Goal: Information Seeking & Learning: Learn about a topic

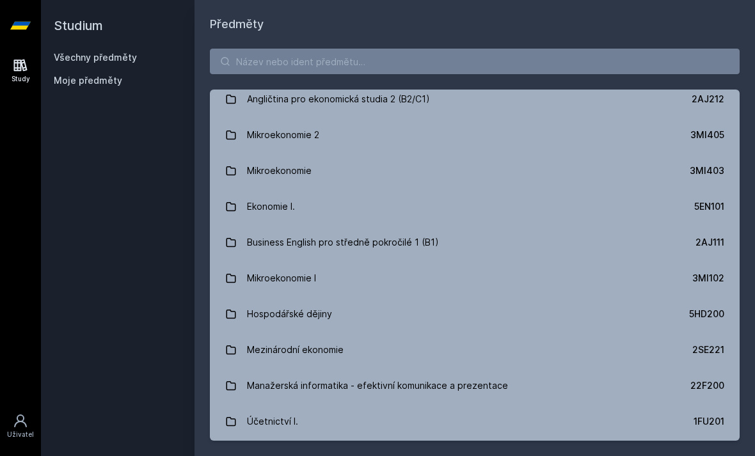
scroll to position [155, 0]
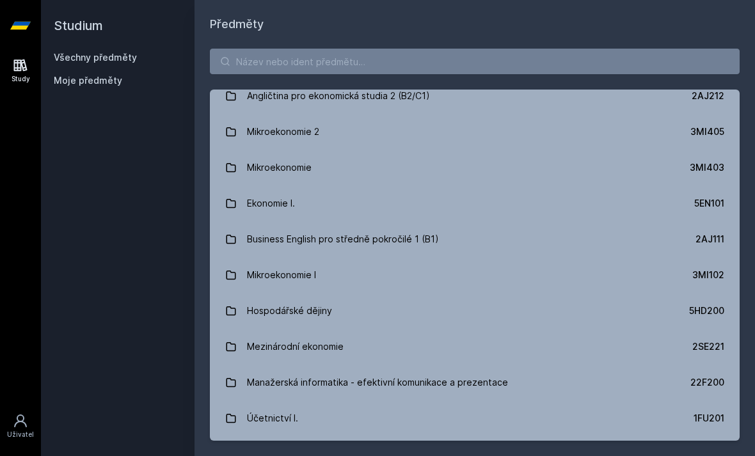
click at [518, 273] on link "Mikroekonomie I 3MI102" at bounding box center [475, 275] width 530 height 36
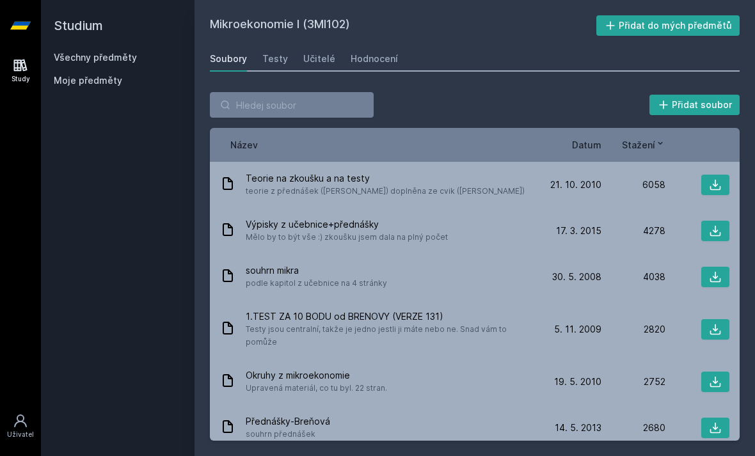
click at [276, 58] on div "Testy" at bounding box center [275, 58] width 26 height 13
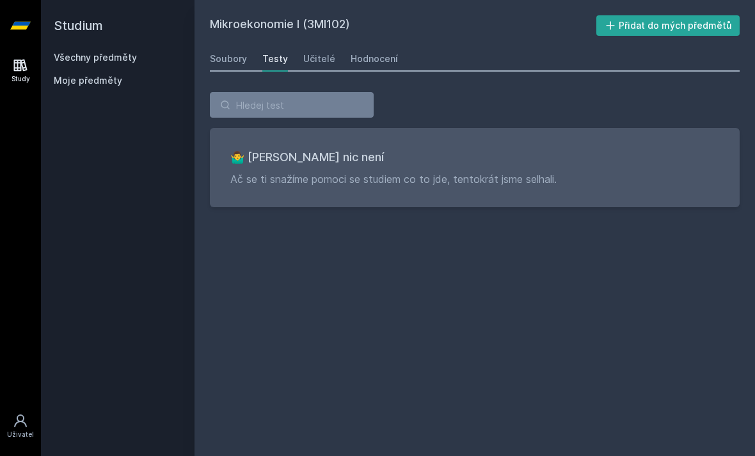
click at [233, 68] on link "Soubory" at bounding box center [228, 59] width 37 height 26
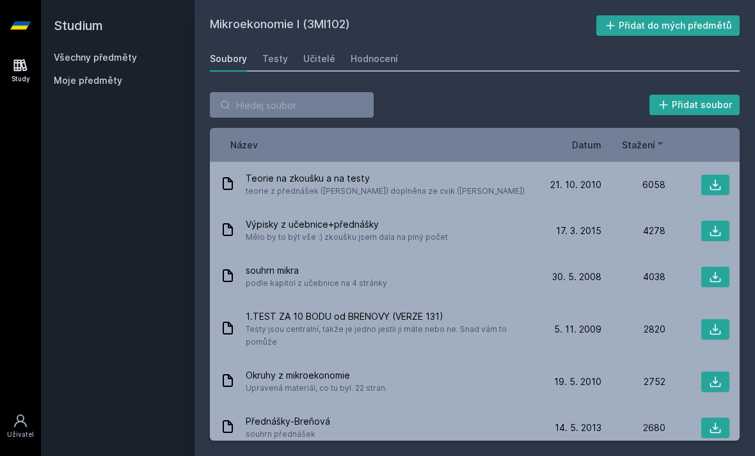
scroll to position [41, 0]
click at [535, 310] on div "1.TEST ZA 10 BODU od BRENOVY (VERZE 131) Testy jsou centralní, takže je jedno j…" at bounding box center [378, 329] width 317 height 38
click at [552, 319] on div "[DATE] [DATE] 2820" at bounding box center [633, 329] width 192 height 20
click at [649, 138] on span "Stažení" at bounding box center [638, 144] width 33 height 13
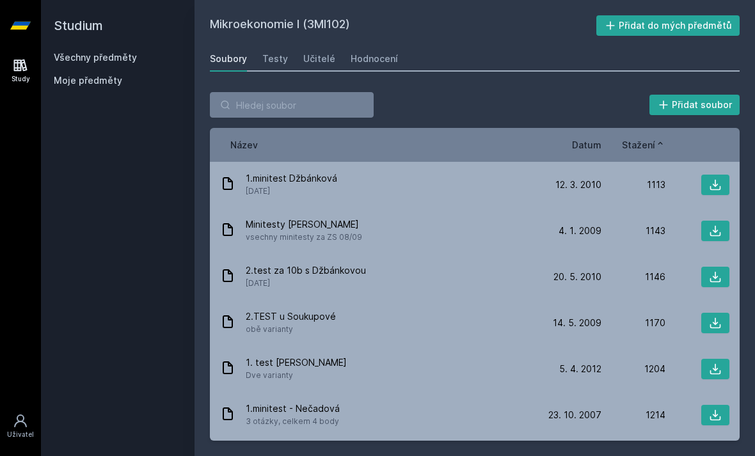
click at [650, 138] on span "Stažení" at bounding box center [638, 144] width 33 height 13
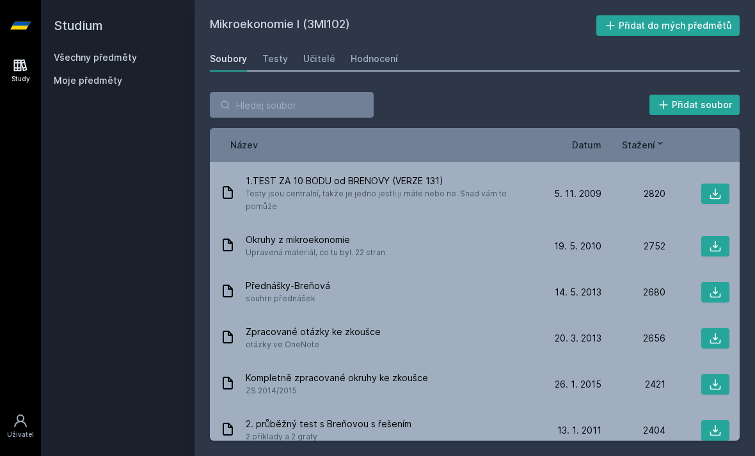
scroll to position [138, 0]
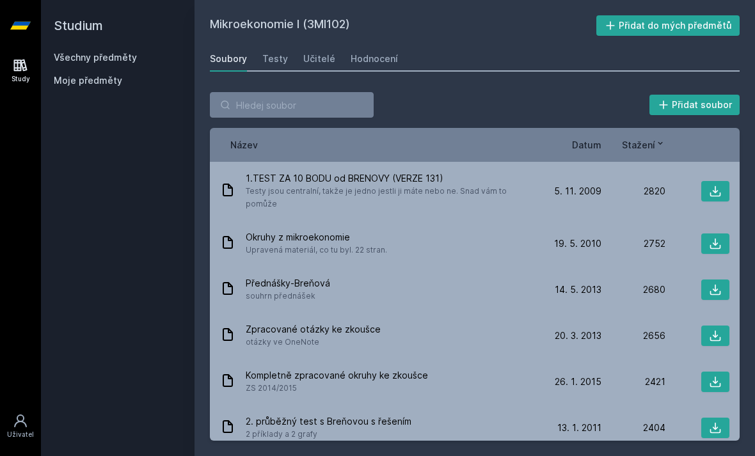
click at [714, 185] on icon at bounding box center [715, 191] width 13 height 13
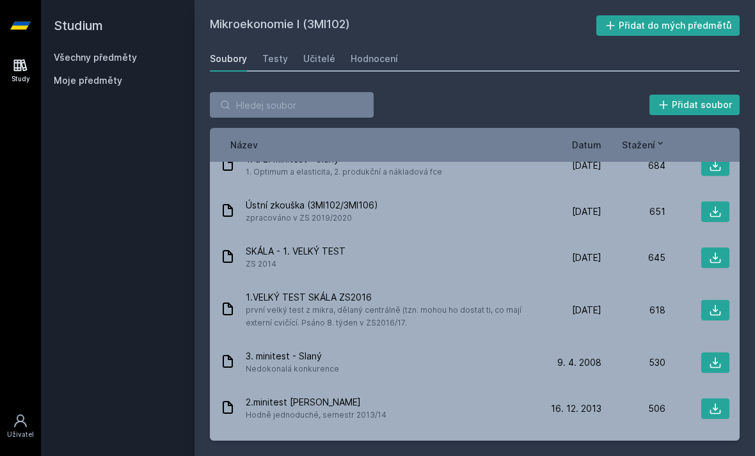
scroll to position [2381, 0]
